Goal: Browse casually

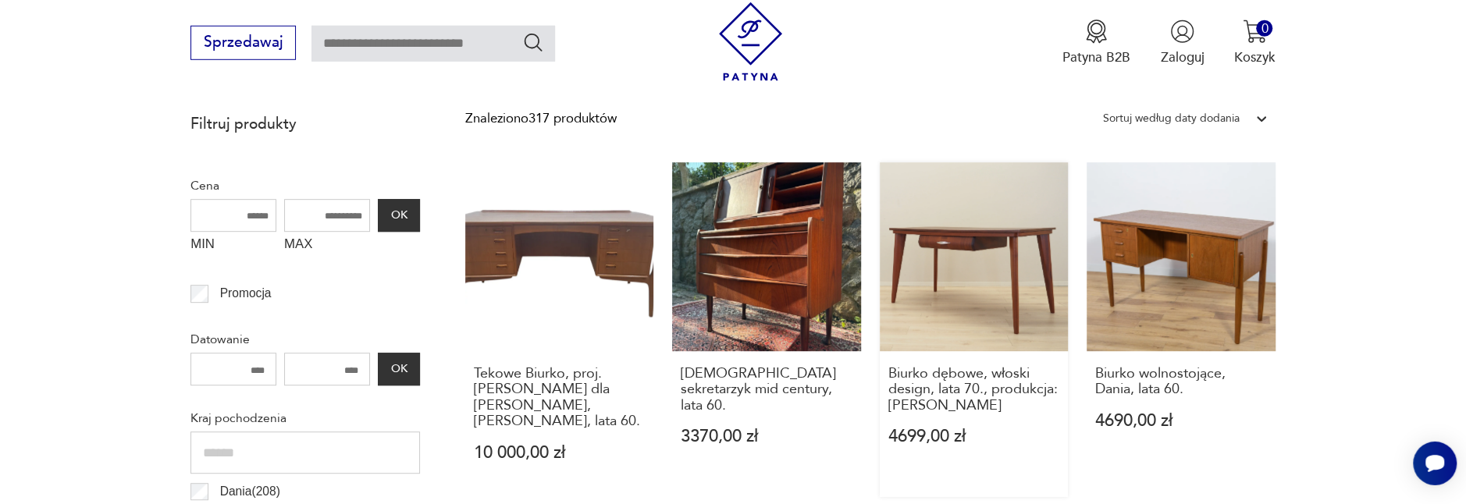
scroll to position [710, 0]
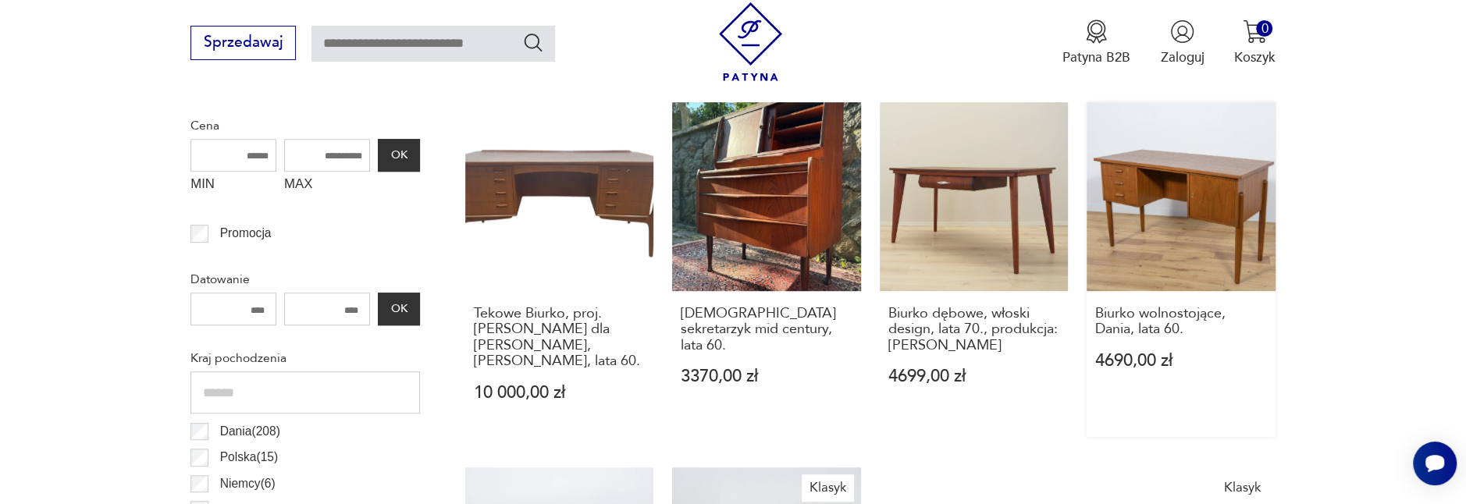
click at [1141, 233] on link "Biurko wolnostojące, Dania, lata 60. 4690,00 zł" at bounding box center [1181, 269] width 189 height 335
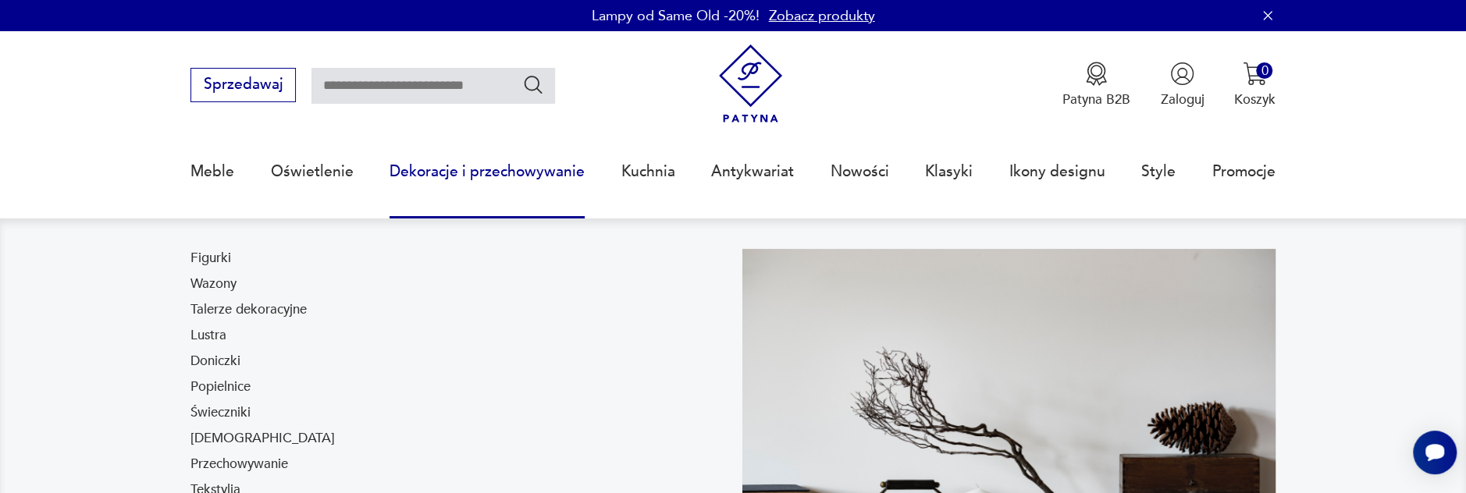
click at [515, 170] on link "Dekoracje i przechowywanie" at bounding box center [487, 172] width 195 height 72
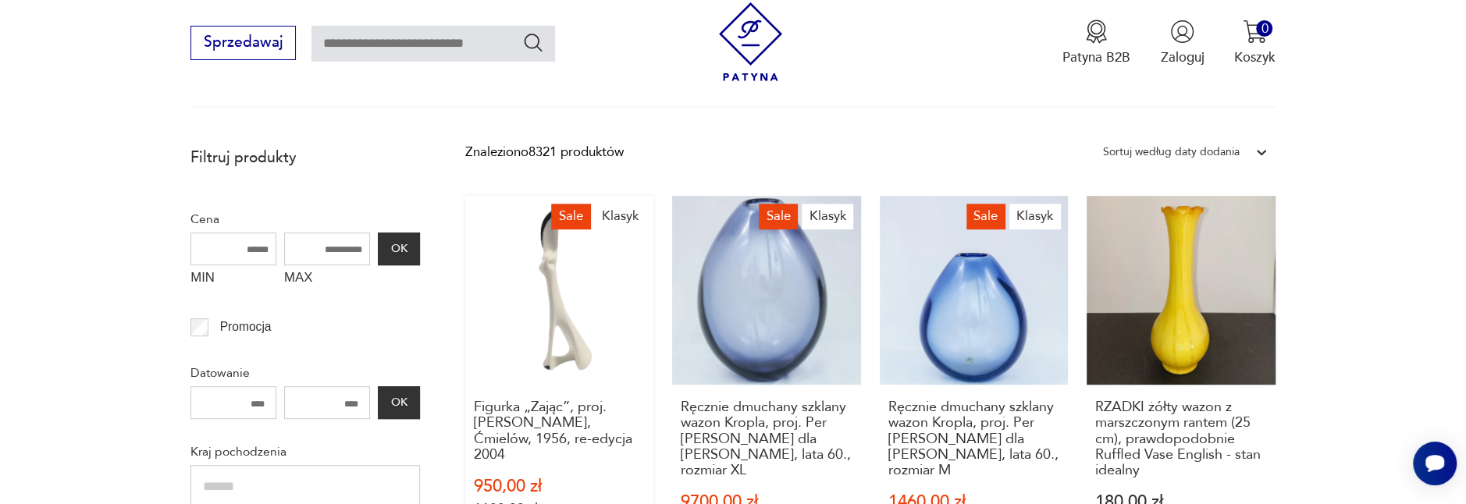
click at [619, 278] on link "Sale Klasyk Figurka „Zając”, proj. [PERSON_NAME], [PERSON_NAME], 1956, re-edycj…" at bounding box center [559, 382] width 189 height 373
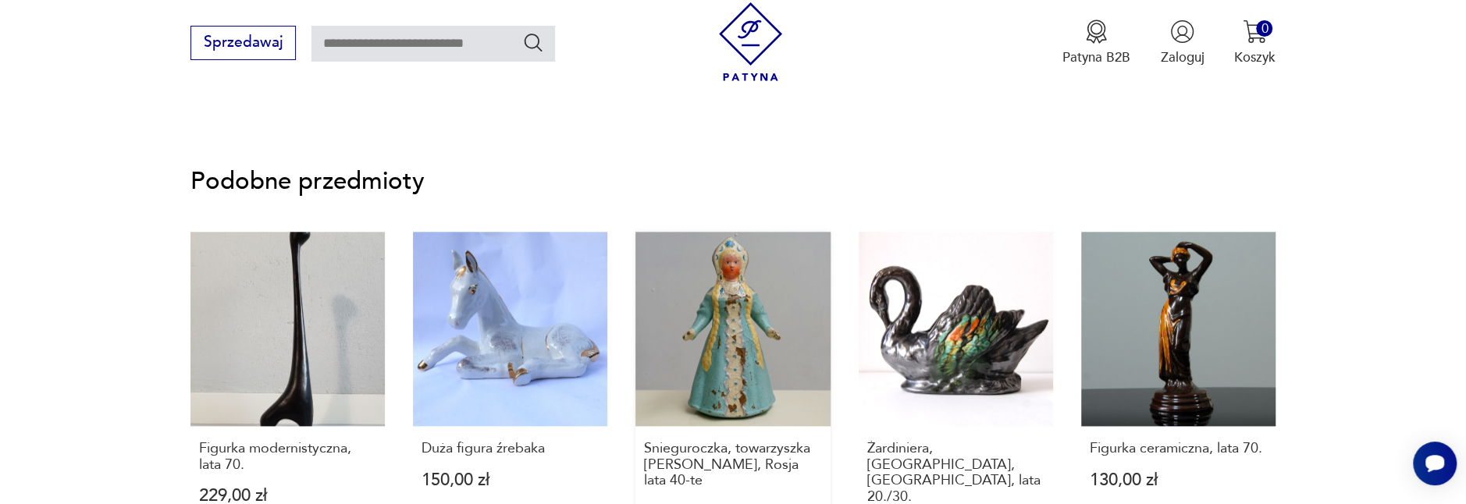
click at [700, 297] on link "Snieguroczka, towarzyszka [PERSON_NAME], Rosja lata 40-te 779,00 zł" at bounding box center [733, 402] width 194 height 341
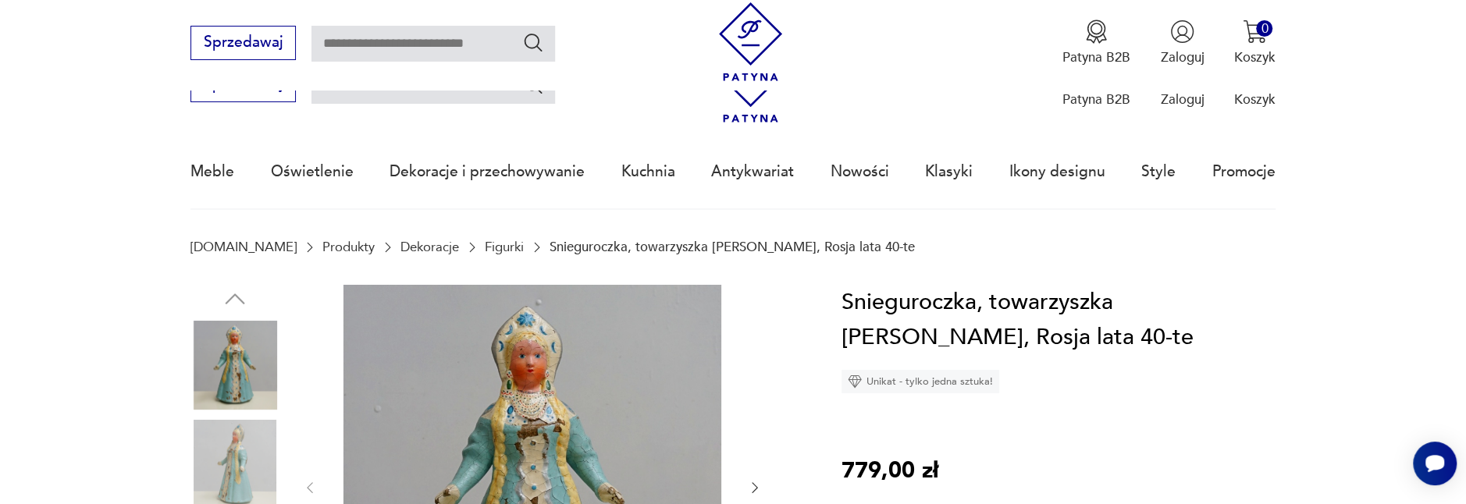
scroll to position [247, 0]
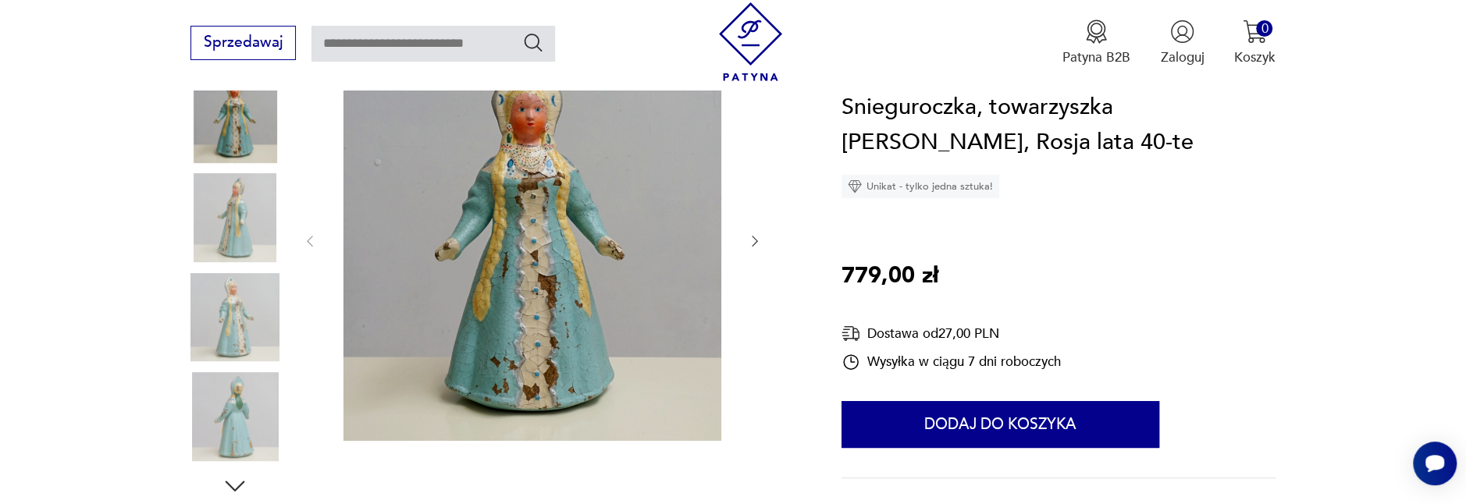
click at [270, 247] on img at bounding box center [234, 217] width 89 height 89
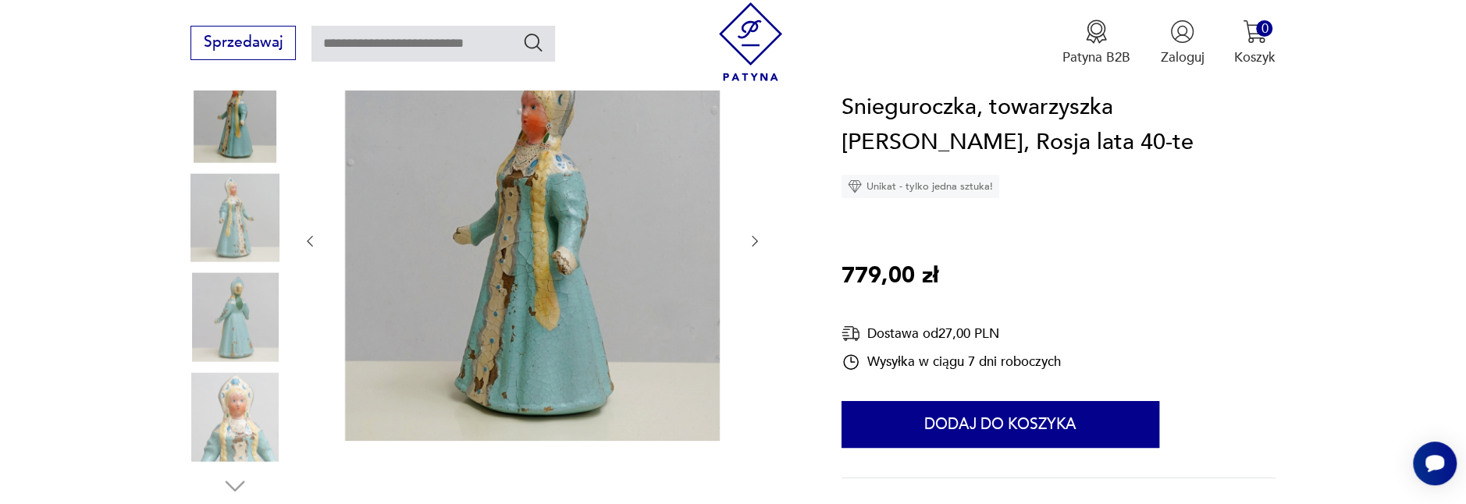
click at [256, 288] on img at bounding box center [234, 317] width 89 height 89
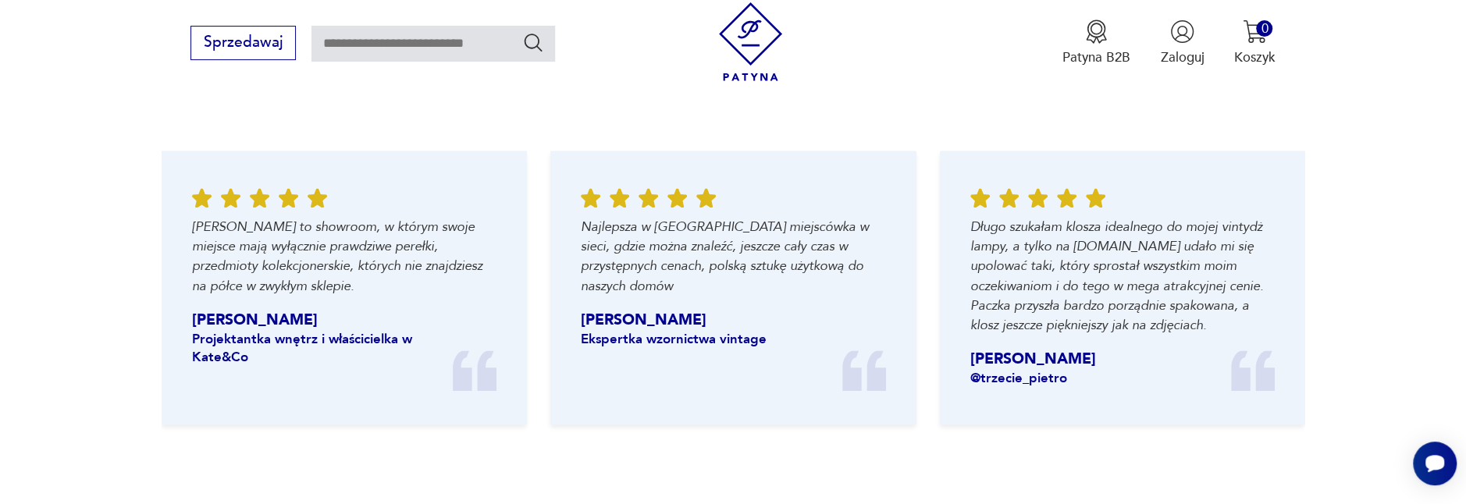
scroll to position [2143, 0]
